Goal: Information Seeking & Learning: Understand process/instructions

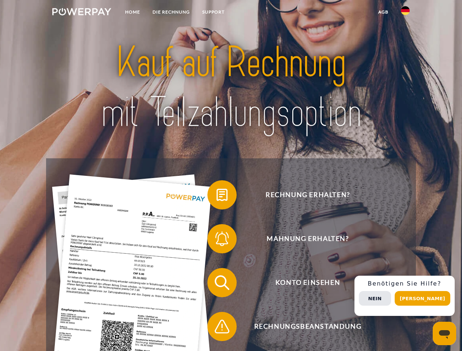
click at [82, 13] on img at bounding box center [81, 11] width 59 height 7
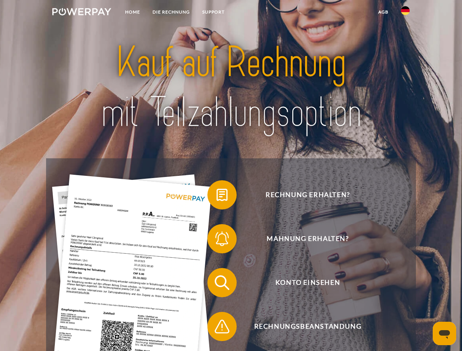
click at [405, 13] on img at bounding box center [405, 10] width 9 height 9
click at [383, 12] on link "agb" at bounding box center [383, 11] width 23 height 13
click at [216, 196] on span at bounding box center [211, 195] width 37 height 37
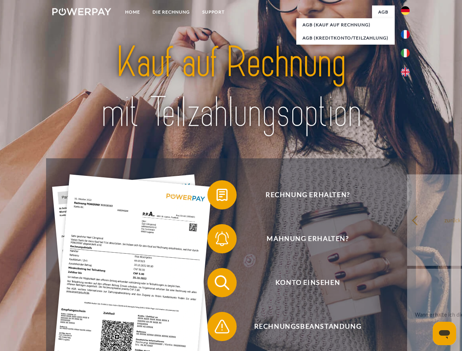
click at [216, 240] on div "Rechnung erhalten? Mahnung erhalten? Konto einsehen" at bounding box center [230, 304] width 369 height 292
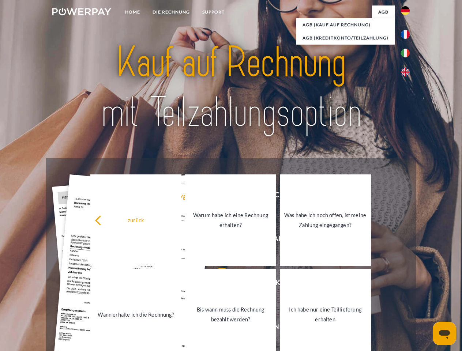
click at [216, 284] on link "Bis wann muss die Rechnung bezahlt werden?" at bounding box center [230, 314] width 91 height 91
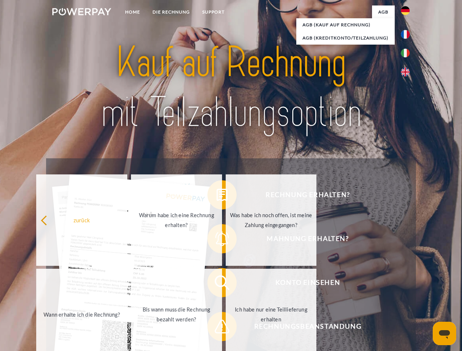
click at [216, 328] on span at bounding box center [211, 326] width 37 height 37
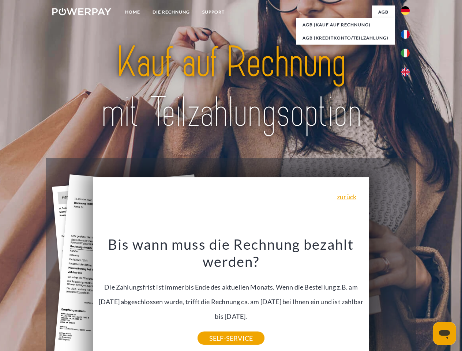
click at [407, 296] on div "Rechnung erhalten? Mahnung erhalten? Konto einsehen" at bounding box center [230, 304] width 369 height 292
click at [389, 297] on span "Konto einsehen" at bounding box center [307, 282] width 179 height 29
click at [425, 298] on header "Home DIE RECHNUNG SUPPORT" at bounding box center [231, 252] width 462 height 505
